Goal: Information Seeking & Learning: Check status

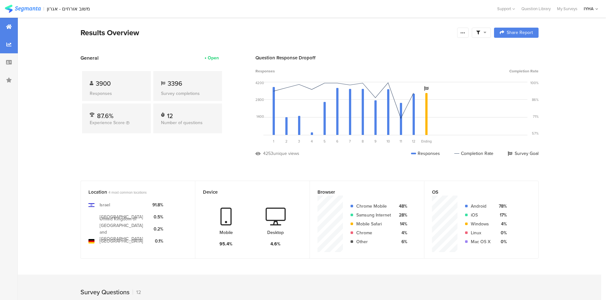
click at [11, 45] on div at bounding box center [9, 45] width 18 height 18
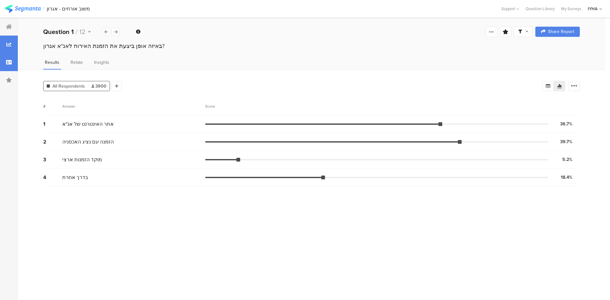
click at [7, 60] on icon at bounding box center [9, 62] width 6 height 5
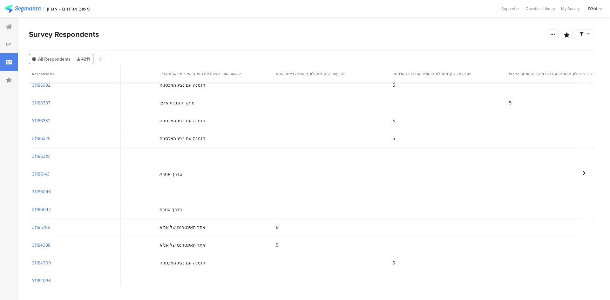
scroll to position [95, 163]
click at [9, 29] on icon at bounding box center [9, 26] width 6 height 5
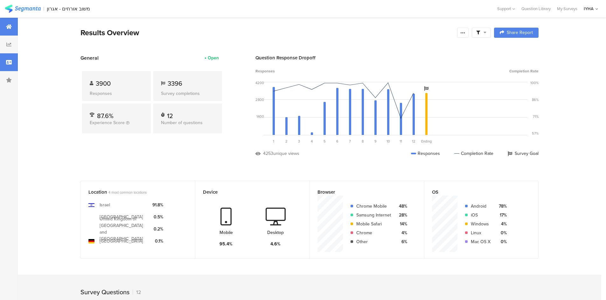
click at [4, 62] on div at bounding box center [9, 62] width 18 height 18
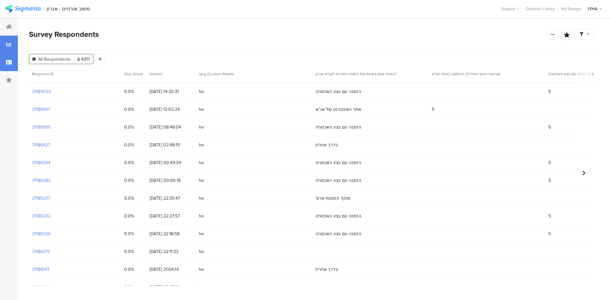
click at [3, 48] on div at bounding box center [9, 45] width 18 height 18
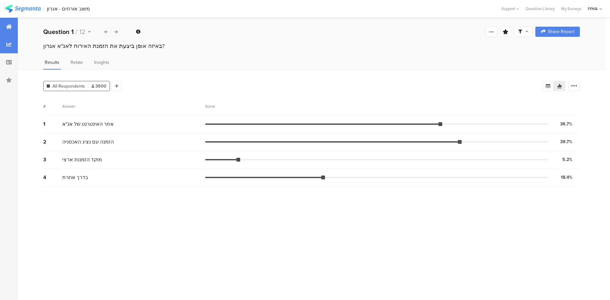
click at [5, 30] on div at bounding box center [9, 27] width 18 height 18
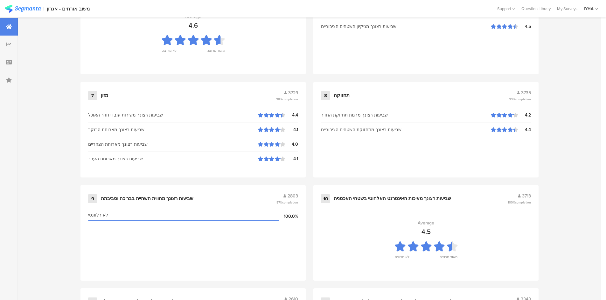
scroll to position [632, 0]
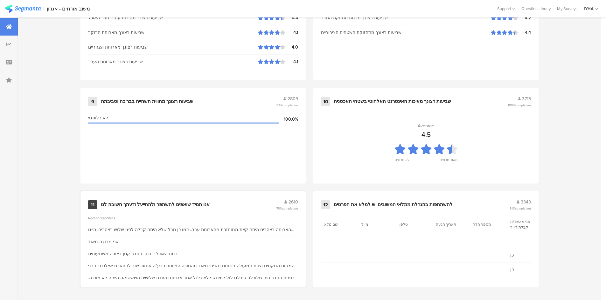
click at [140, 210] on div "11 אנו תמיד שואפים להשתפר ולהתייעל ודעתך חשובה לנו 2610 70% completion" at bounding box center [193, 205] width 210 height 12
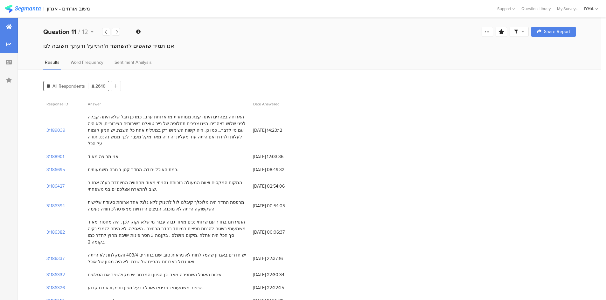
click at [6, 29] on div at bounding box center [9, 27] width 18 height 18
